Goal: Task Accomplishment & Management: Complete application form

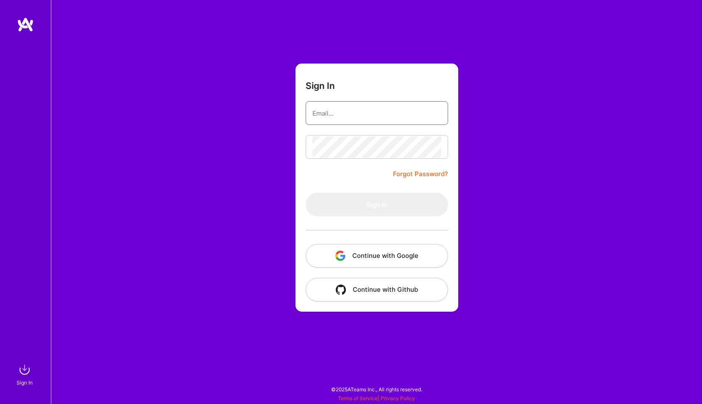
click at [343, 121] on input "email" at bounding box center [376, 114] width 129 height 22
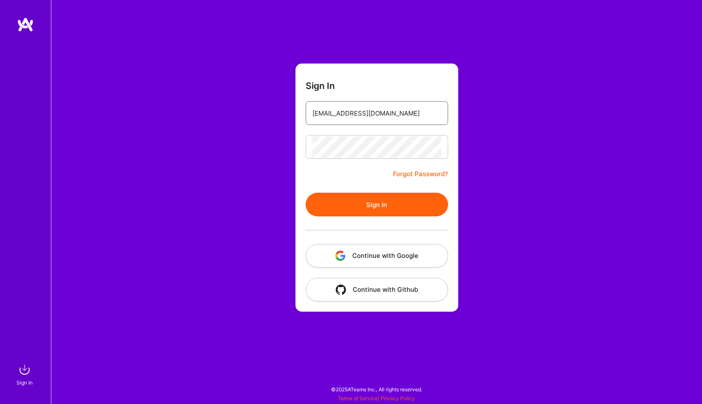
type input "[EMAIL_ADDRESS][DOMAIN_NAME]"
click at [352, 204] on button "Sign In" at bounding box center [377, 205] width 142 height 24
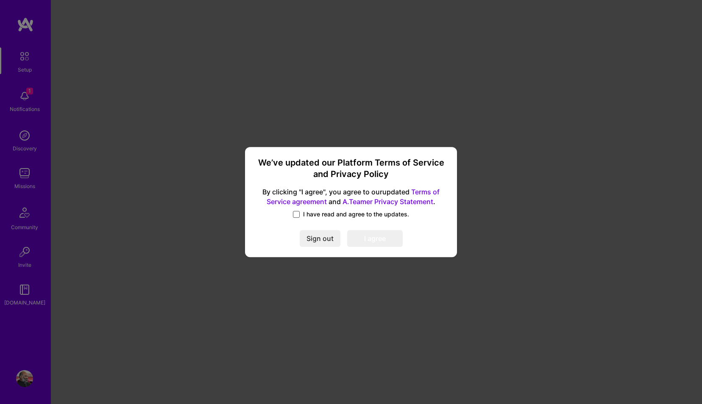
click at [298, 215] on span at bounding box center [296, 214] width 7 height 7
click at [0, 0] on input "I have read and agree to the updates." at bounding box center [0, 0] width 0 height 0
click at [373, 244] on button "I agree" at bounding box center [375, 238] width 56 height 17
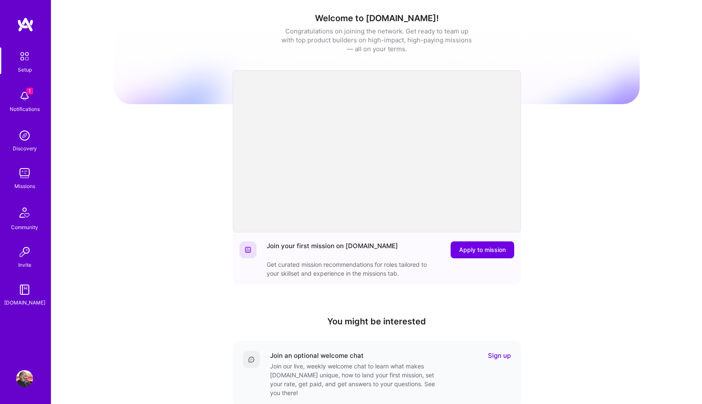
click at [26, 102] on img at bounding box center [24, 96] width 17 height 17
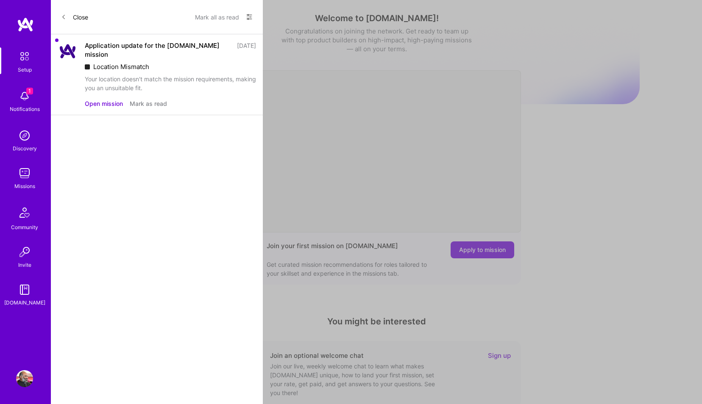
click at [109, 99] on button "Open mission" at bounding box center [104, 103] width 38 height 9
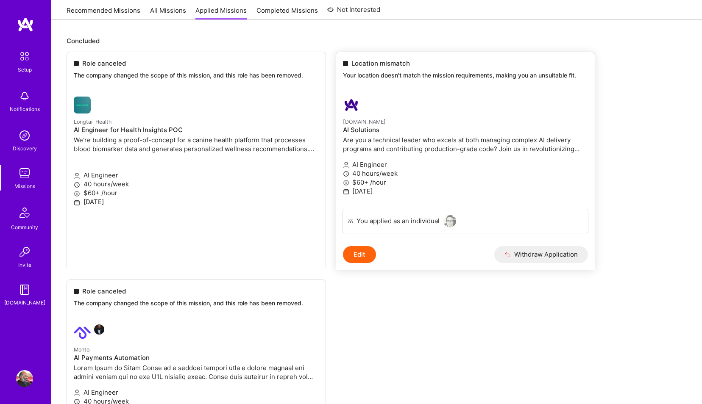
scroll to position [72, 0]
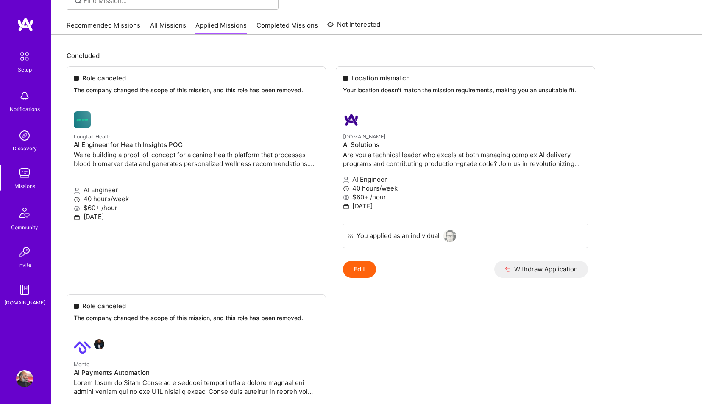
click at [85, 28] on link "Recommended Missions" at bounding box center [104, 28] width 74 height 14
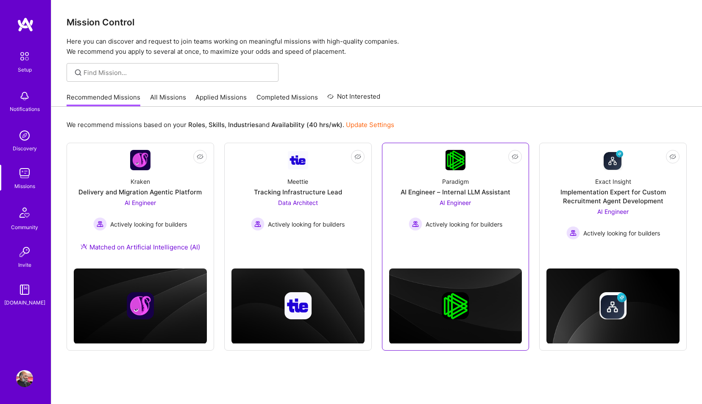
click at [417, 193] on div "AI Engineer – Internal LLM Assistant" at bounding box center [456, 192] width 110 height 9
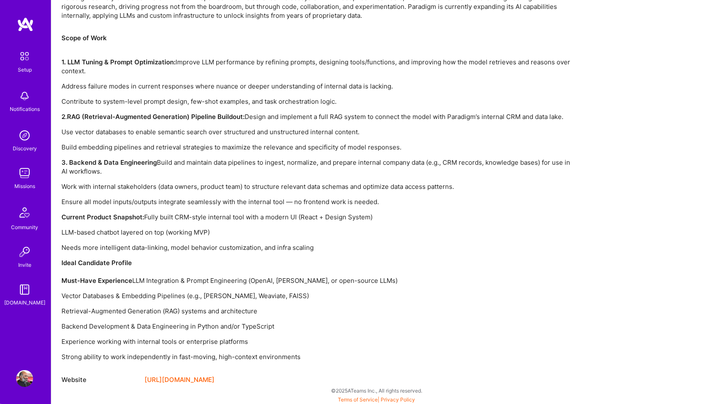
scroll to position [566, 0]
